Goal: Use online tool/utility: Use online tool/utility

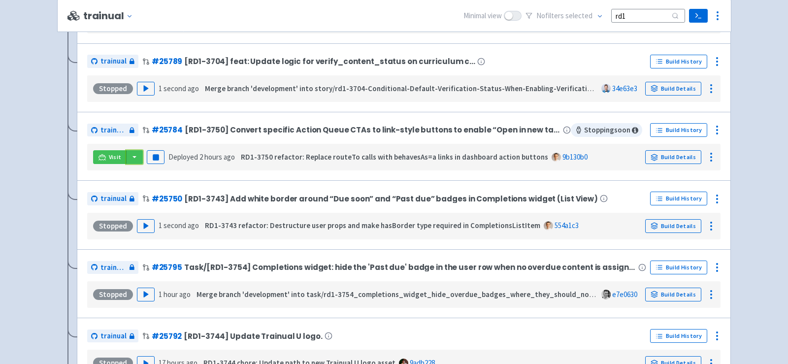
scroll to position [206, 0]
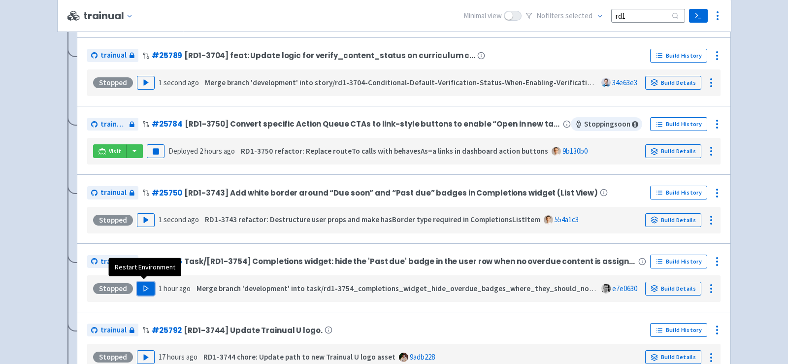
click at [140, 291] on button "Play" at bounding box center [146, 289] width 18 height 14
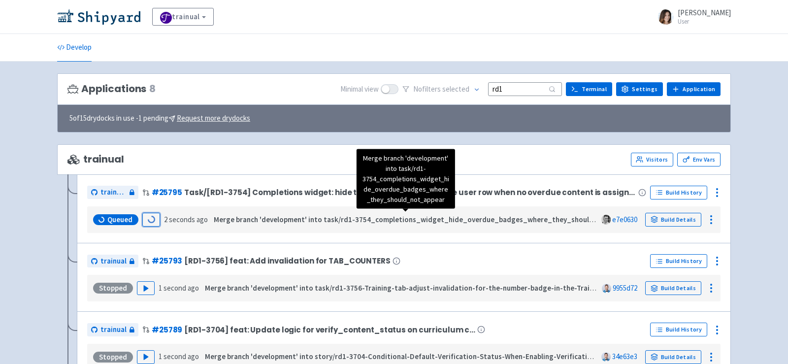
scroll to position [21, 0]
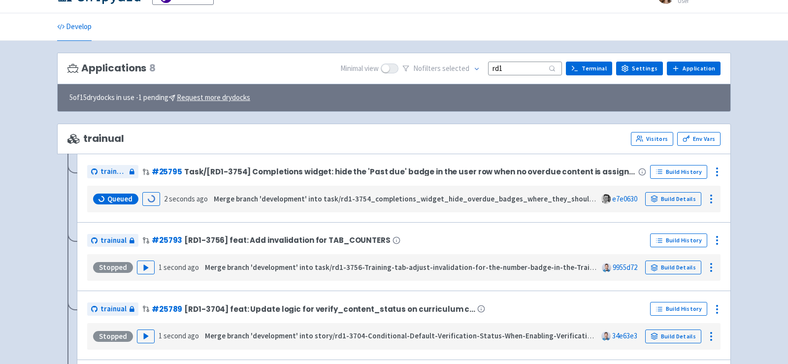
click at [520, 66] on input "rd1" at bounding box center [525, 68] width 74 height 13
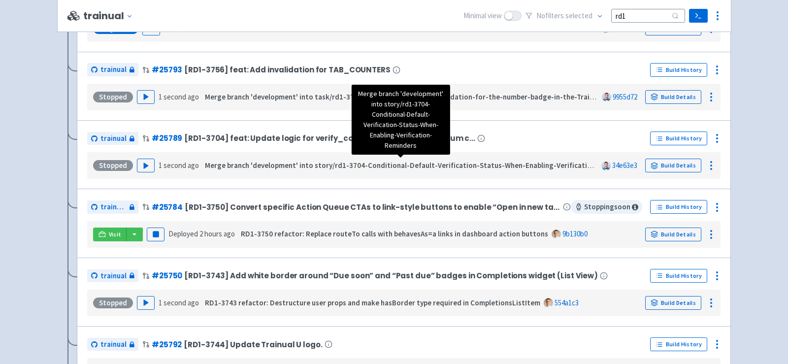
scroll to position [195, 0]
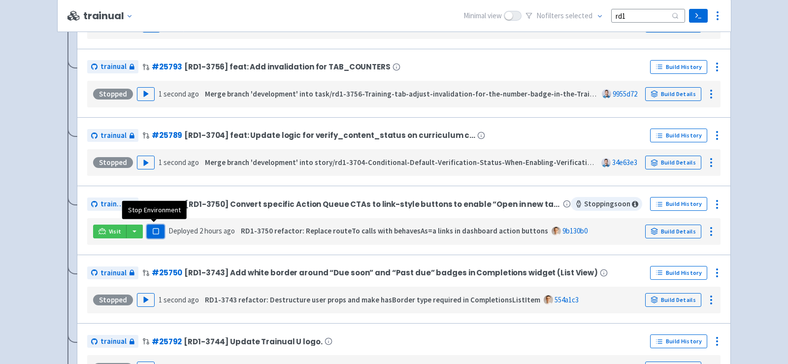
click at [155, 231] on rect "button" at bounding box center [155, 231] width 5 height 5
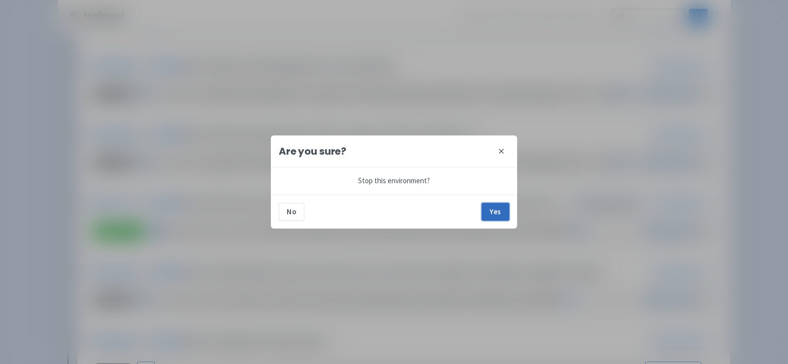
click at [489, 210] on button "Yes" at bounding box center [496, 212] width 28 height 18
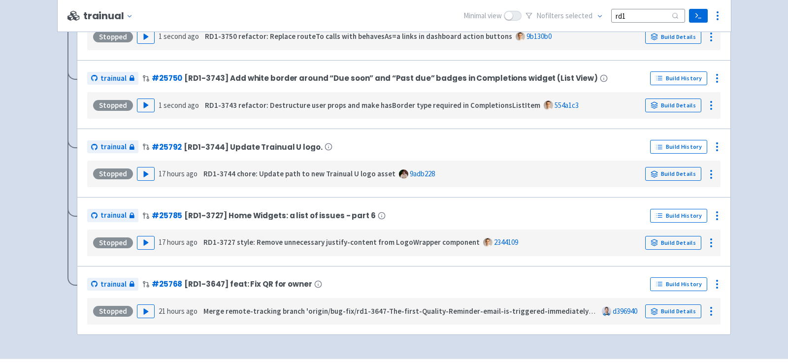
scroll to position [411, 0]
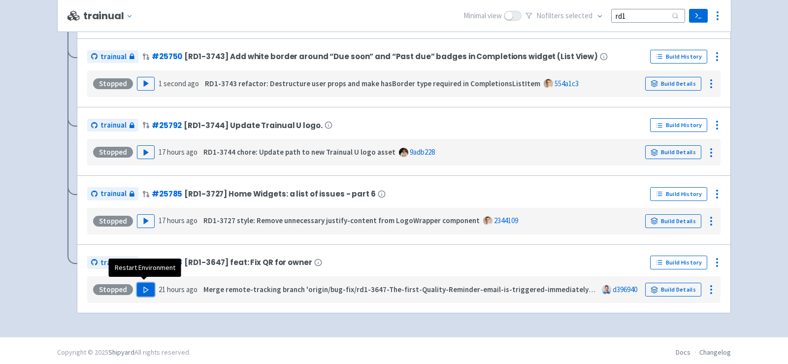
click at [146, 286] on icon "button" at bounding box center [145, 289] width 7 height 7
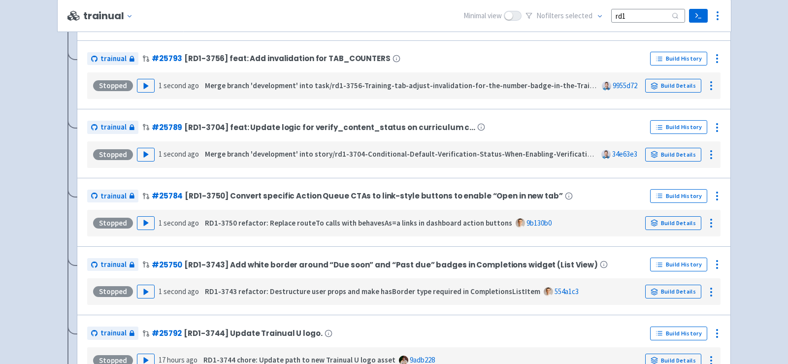
scroll to position [277, 0]
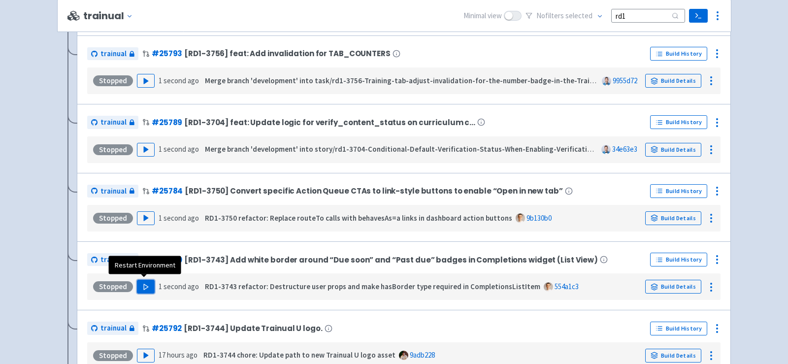
click at [146, 290] on button "Play" at bounding box center [146, 287] width 18 height 14
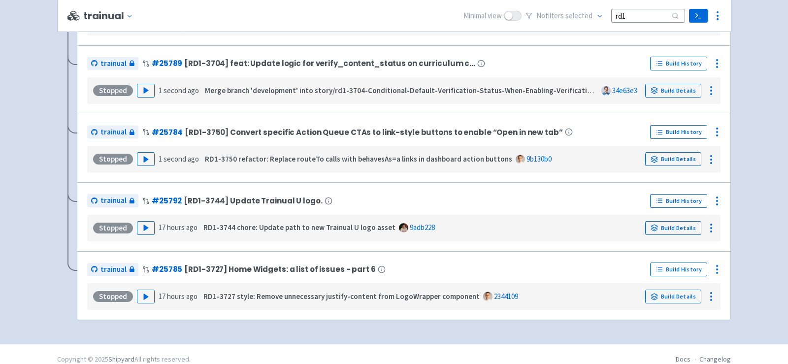
scroll to position [410, 0]
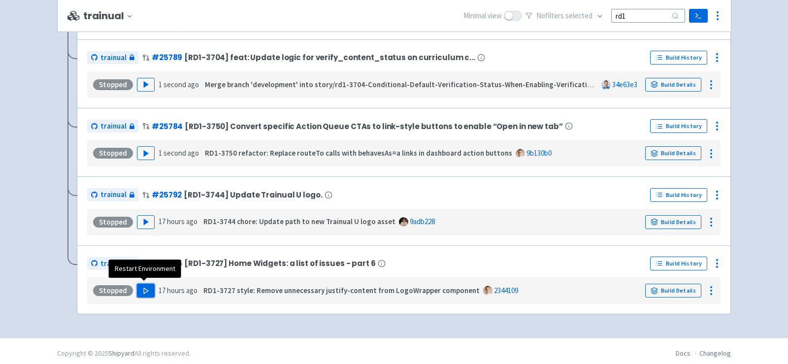
click at [150, 284] on button "Play" at bounding box center [146, 291] width 18 height 14
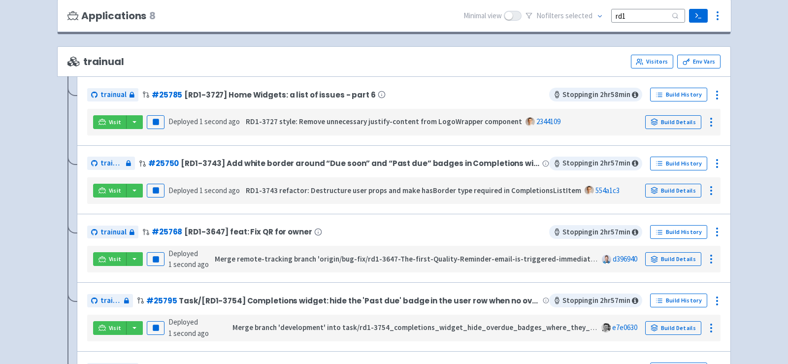
scroll to position [97, 0]
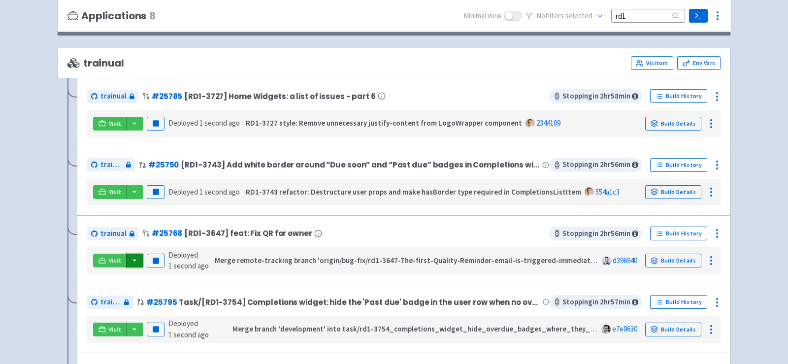
click at [134, 260] on button "button" at bounding box center [134, 261] width 17 height 14
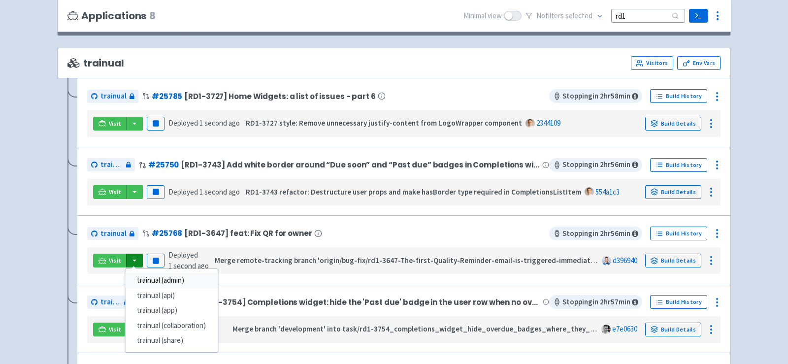
click at [169, 275] on link "trainual (admin)" at bounding box center [171, 280] width 93 height 15
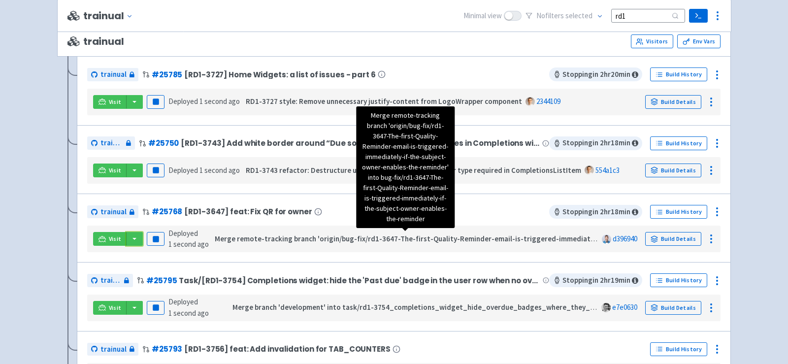
scroll to position [140, 0]
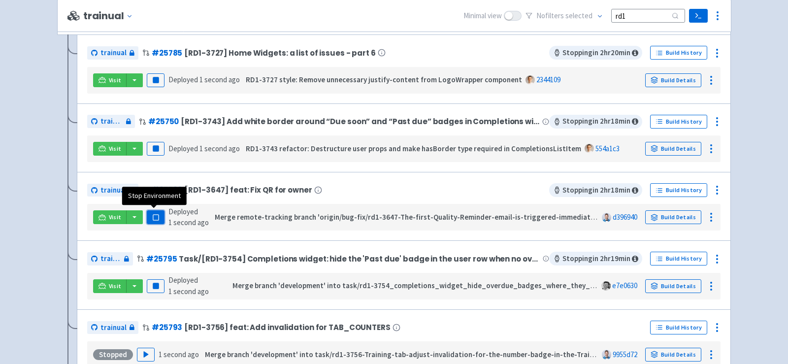
click at [156, 215] on rect "button" at bounding box center [155, 217] width 5 height 5
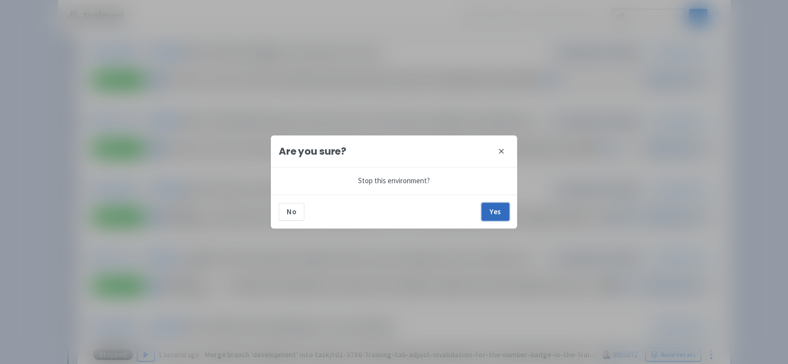
click at [494, 214] on button "Yes" at bounding box center [496, 212] width 28 height 18
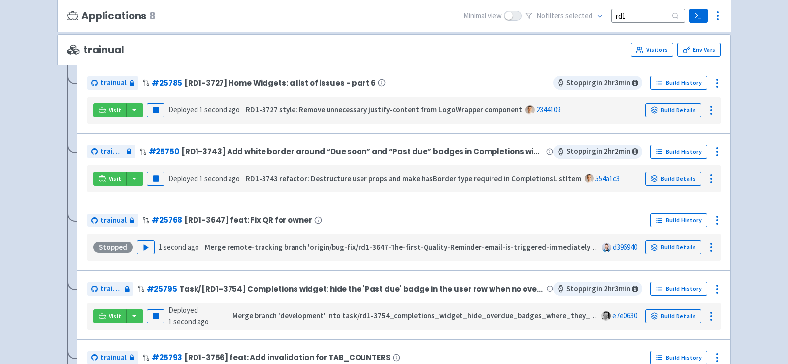
scroll to position [116, 0]
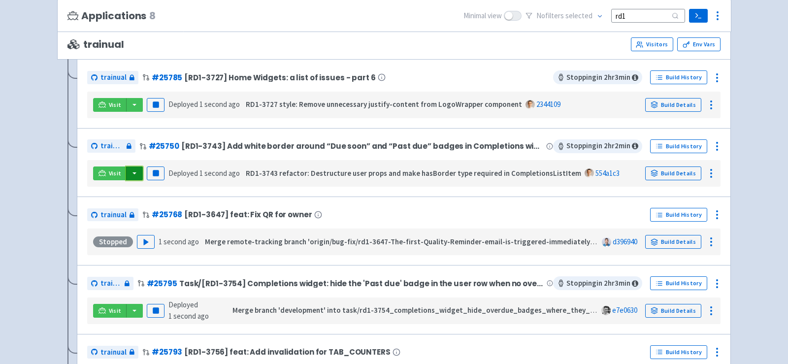
click at [132, 174] on button "button" at bounding box center [134, 173] width 17 height 14
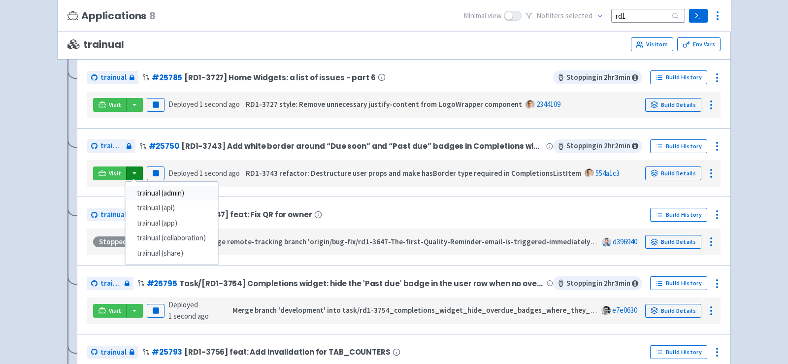
click at [175, 189] on link "trainual (admin)" at bounding box center [171, 193] width 93 height 15
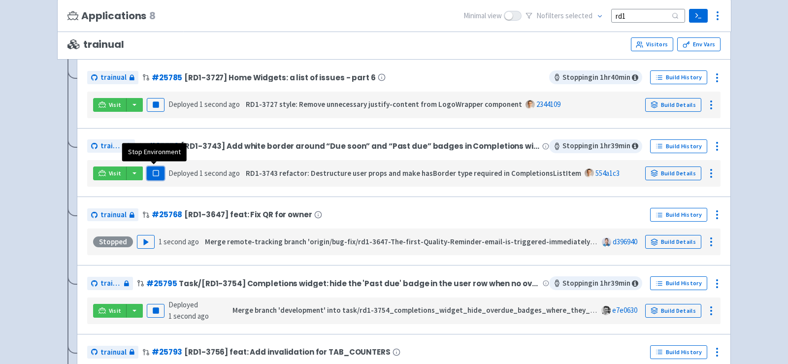
click at [156, 174] on icon "button" at bounding box center [155, 172] width 7 height 7
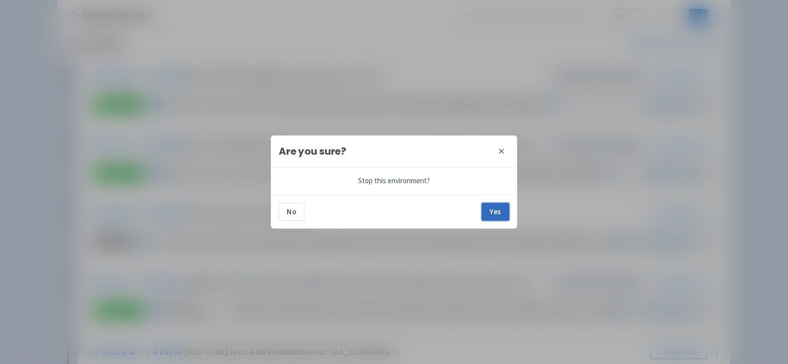
click at [500, 213] on button "Yes" at bounding box center [496, 212] width 28 height 18
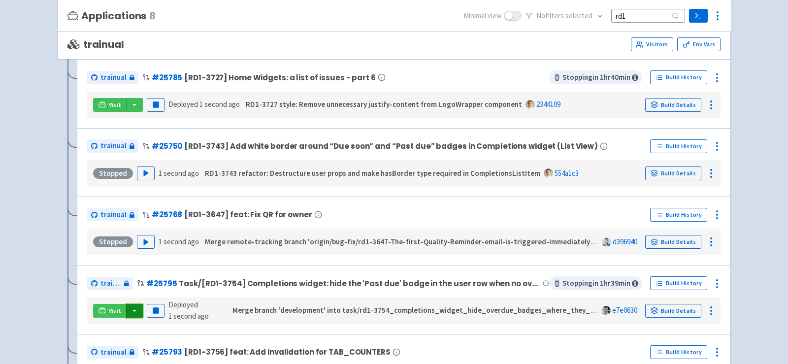
click at [132, 311] on button "button" at bounding box center [134, 311] width 17 height 14
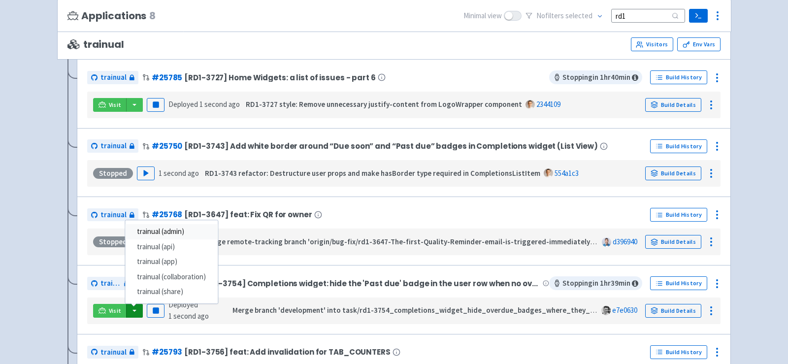
click at [181, 227] on link "trainual (admin)" at bounding box center [171, 231] width 93 height 15
